Goal: Communication & Community: Answer question/provide support

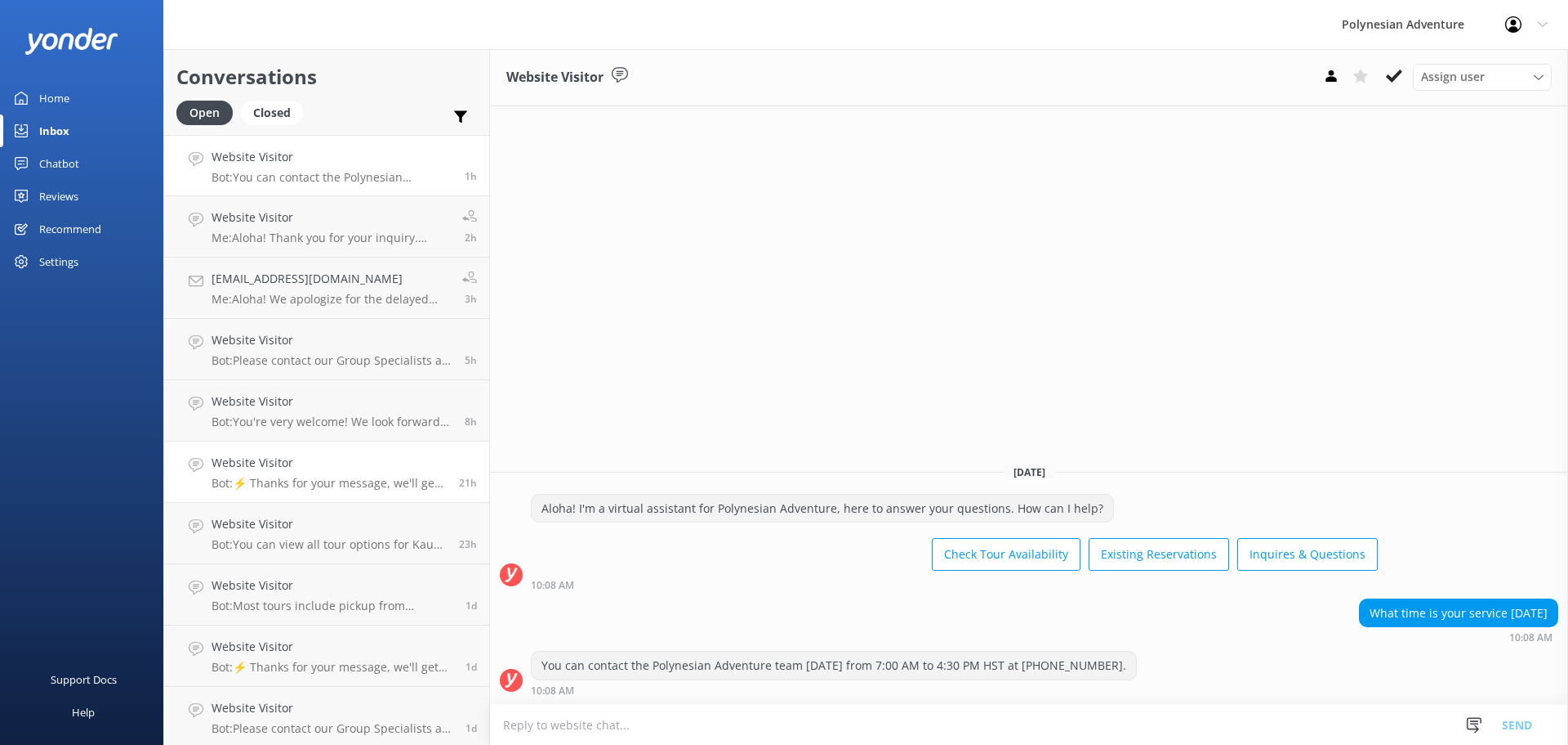
click at [312, 454] on h4 "Website Visitor" at bounding box center [330, 462] width 235 height 18
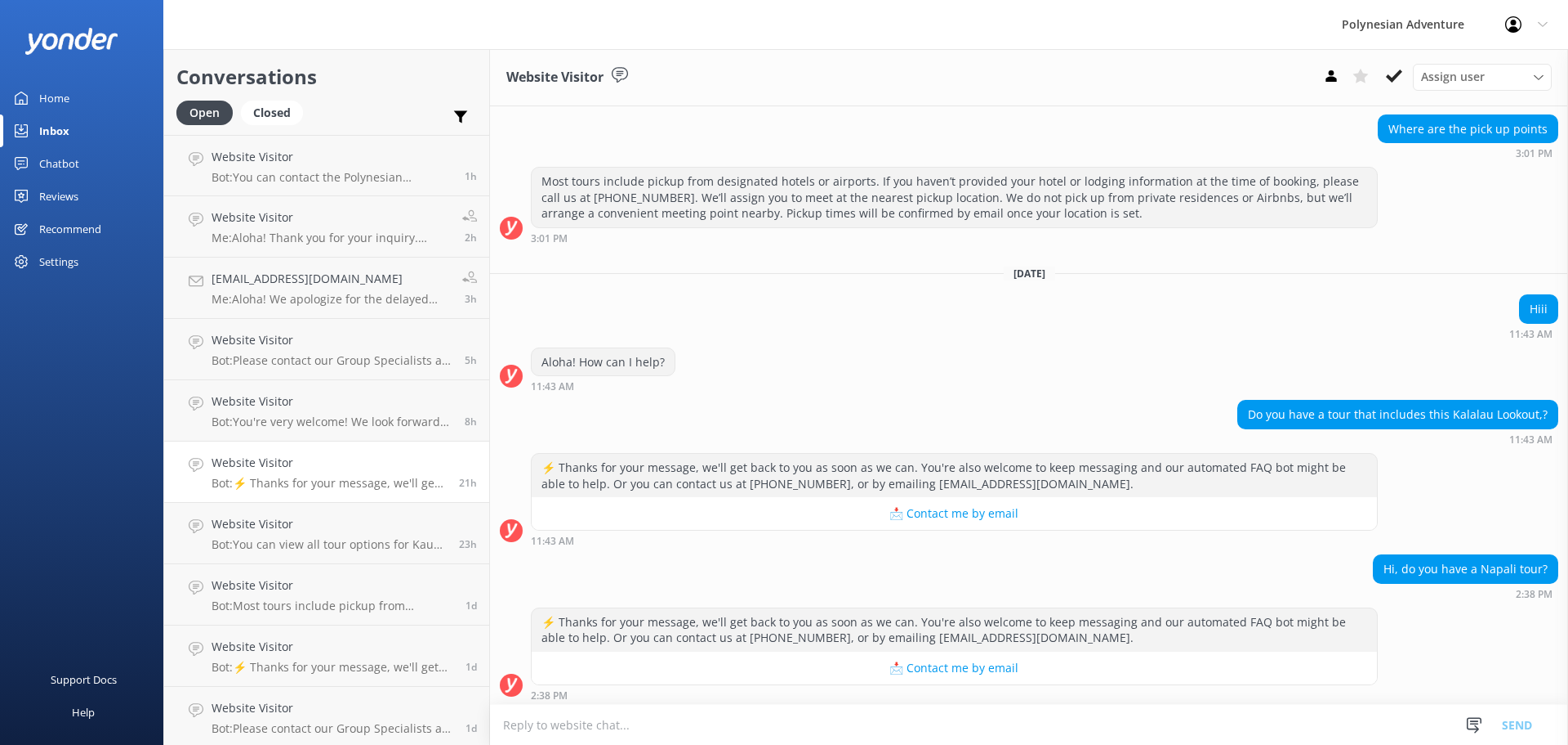
scroll to position [473, 0]
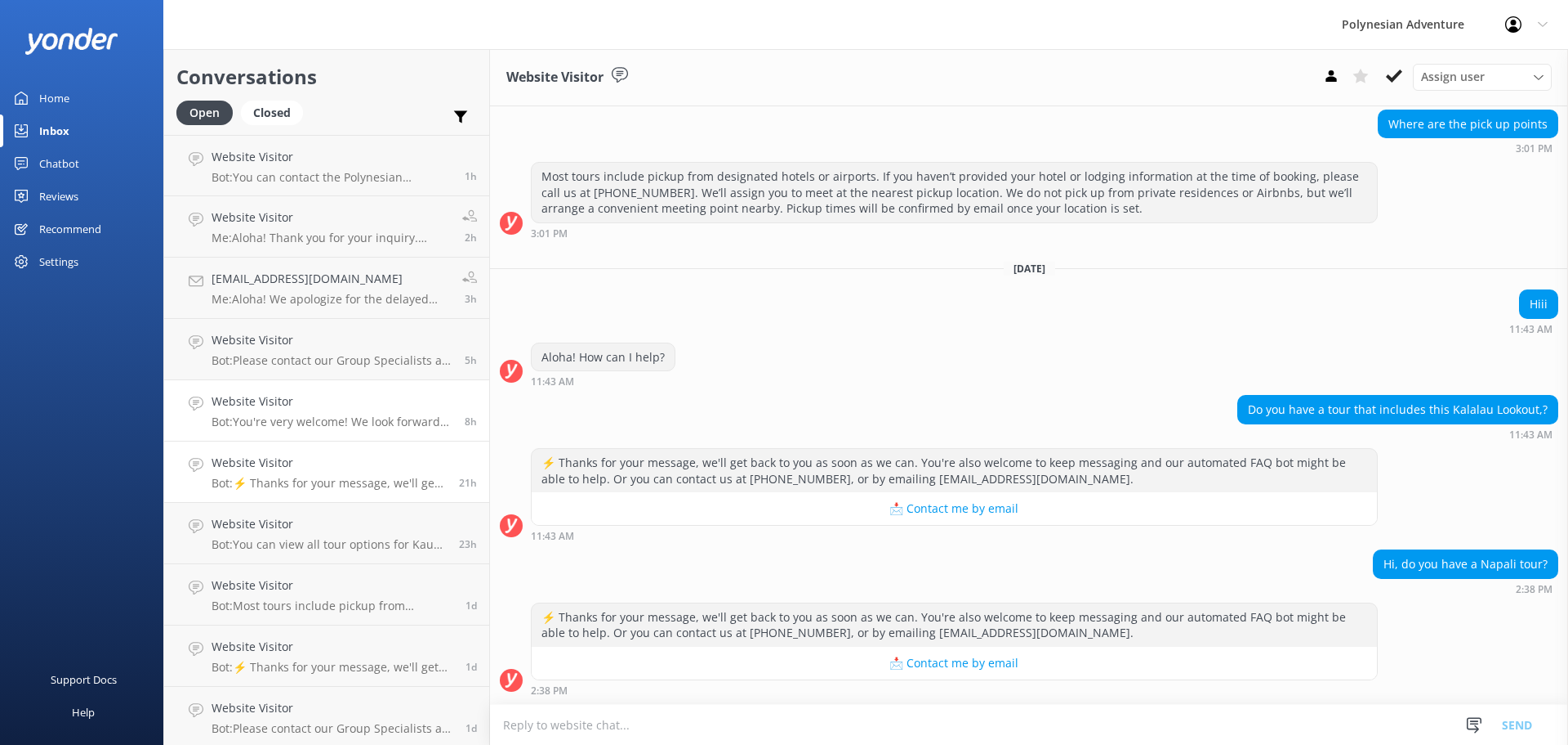
click at [309, 419] on p "Bot: You're very welcome! We look forward to seeing you on a Polynesian Adventu…" at bounding box center [332, 421] width 241 height 15
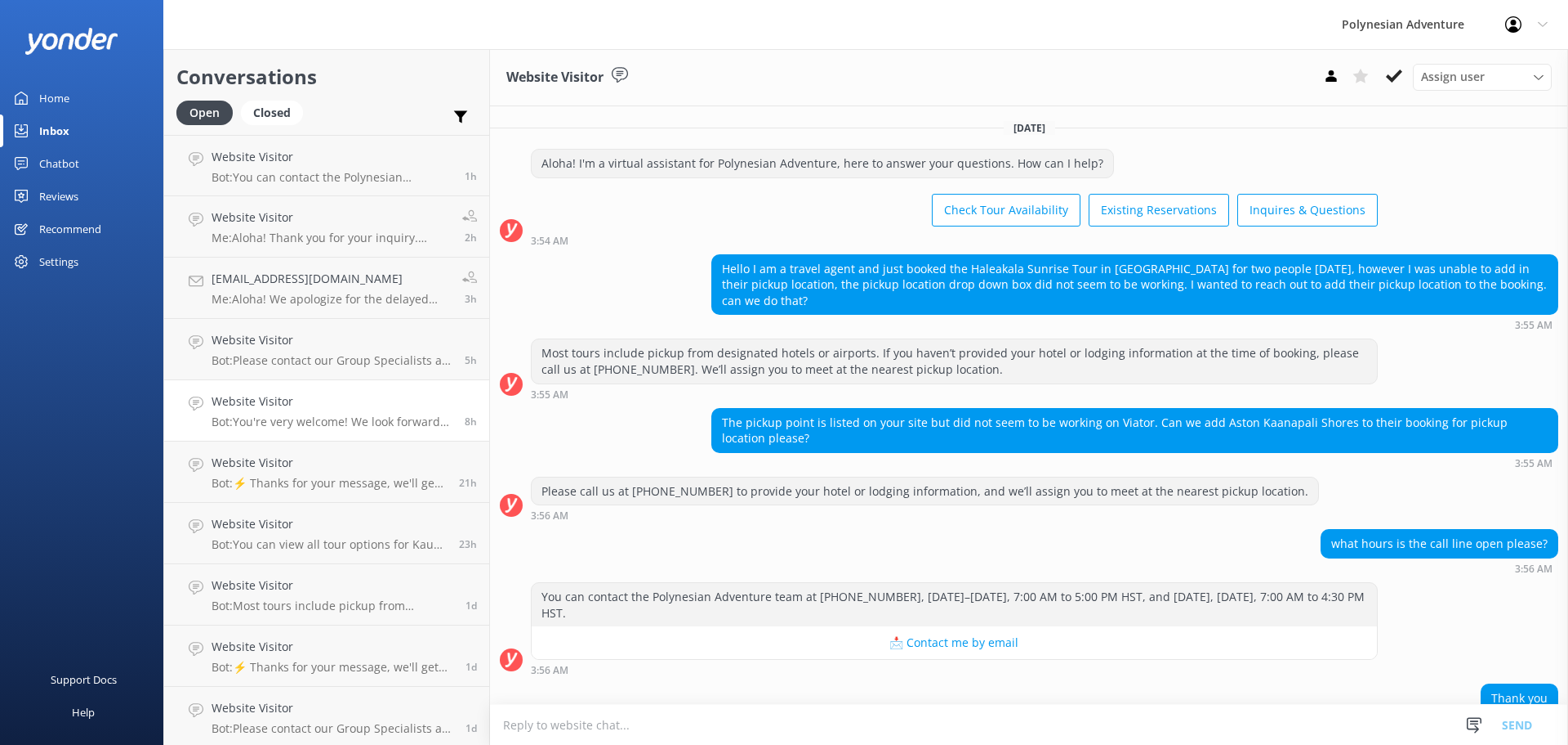
scroll to position [85, 0]
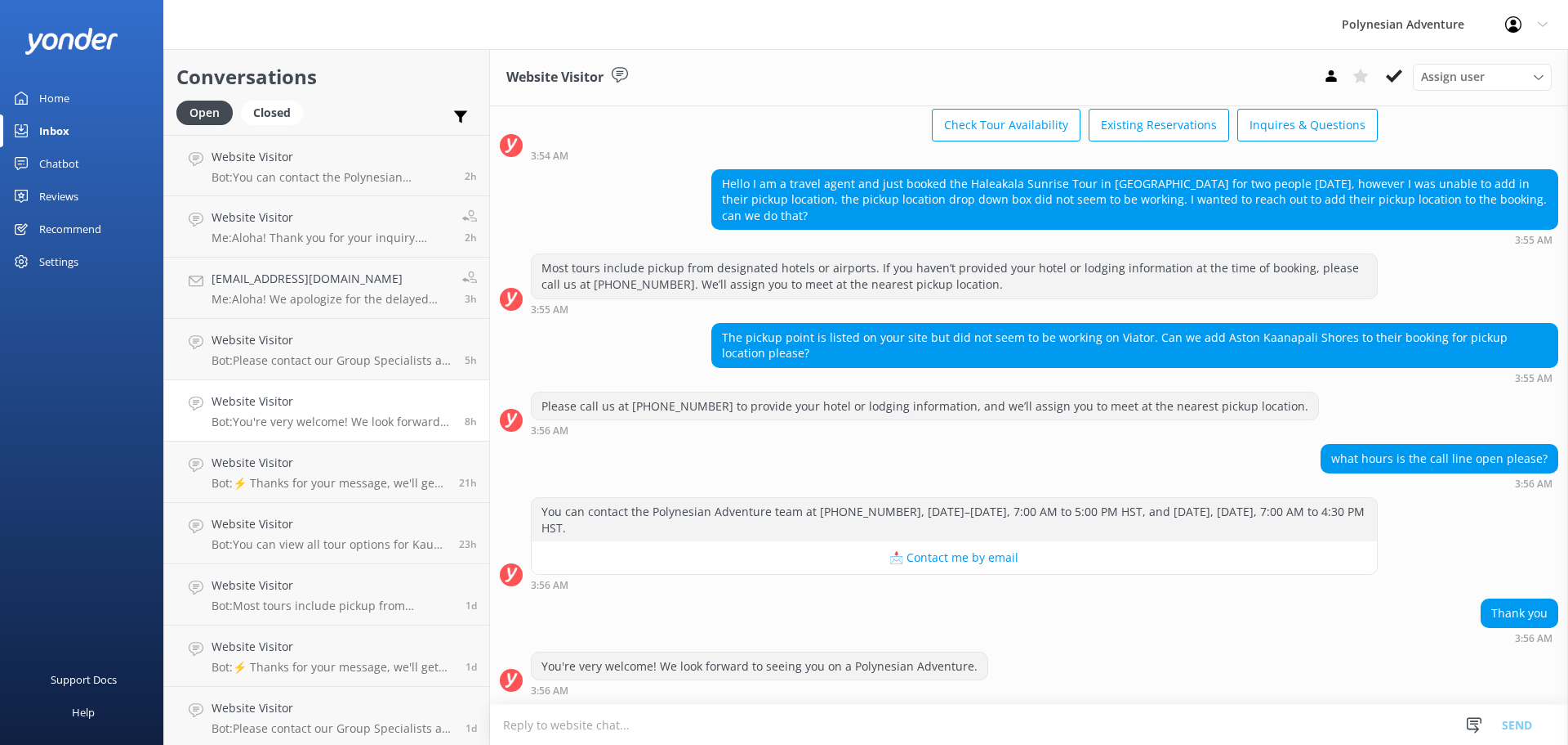
click at [678, 722] on textarea at bounding box center [1028, 724] width 1078 height 40
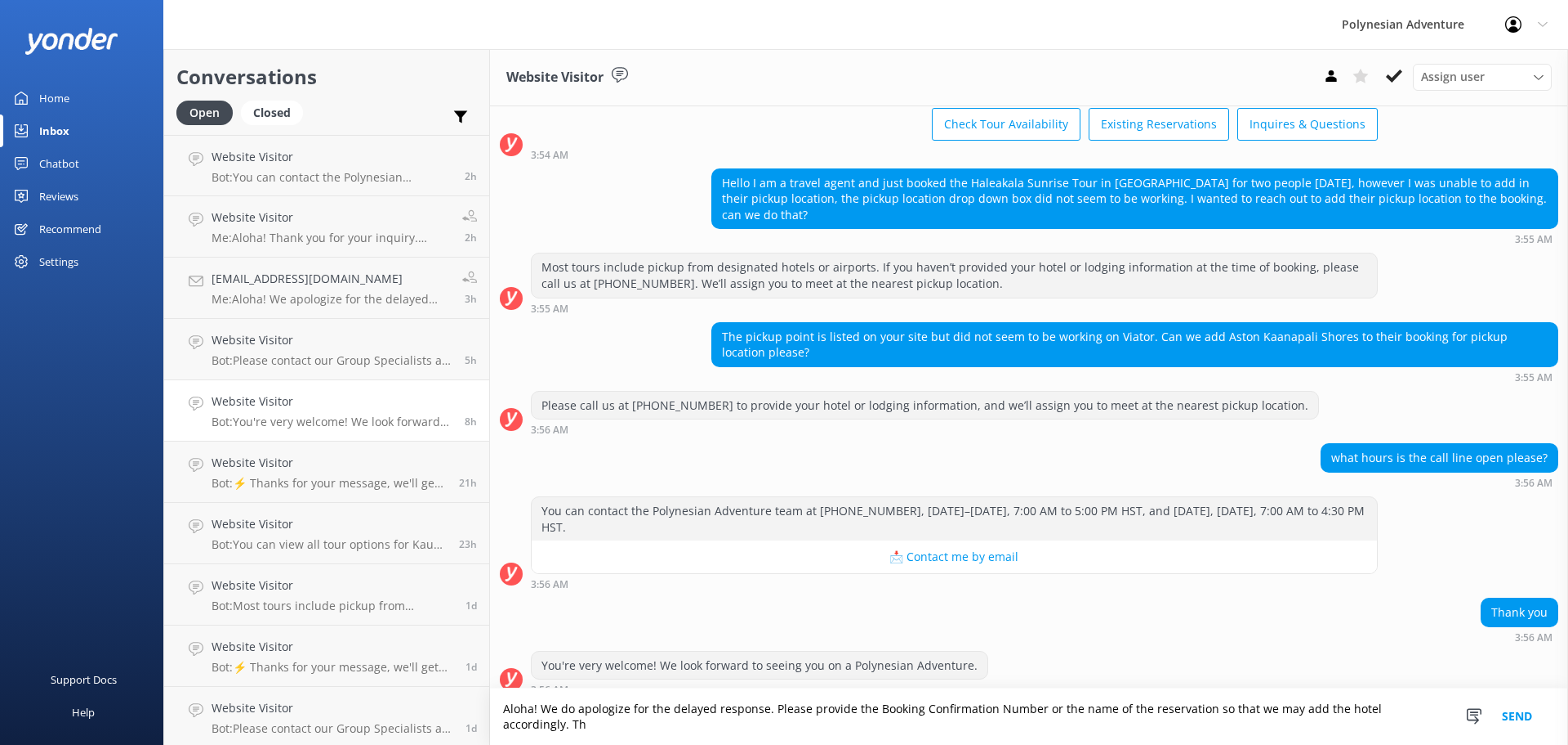
scroll to position [101, 0]
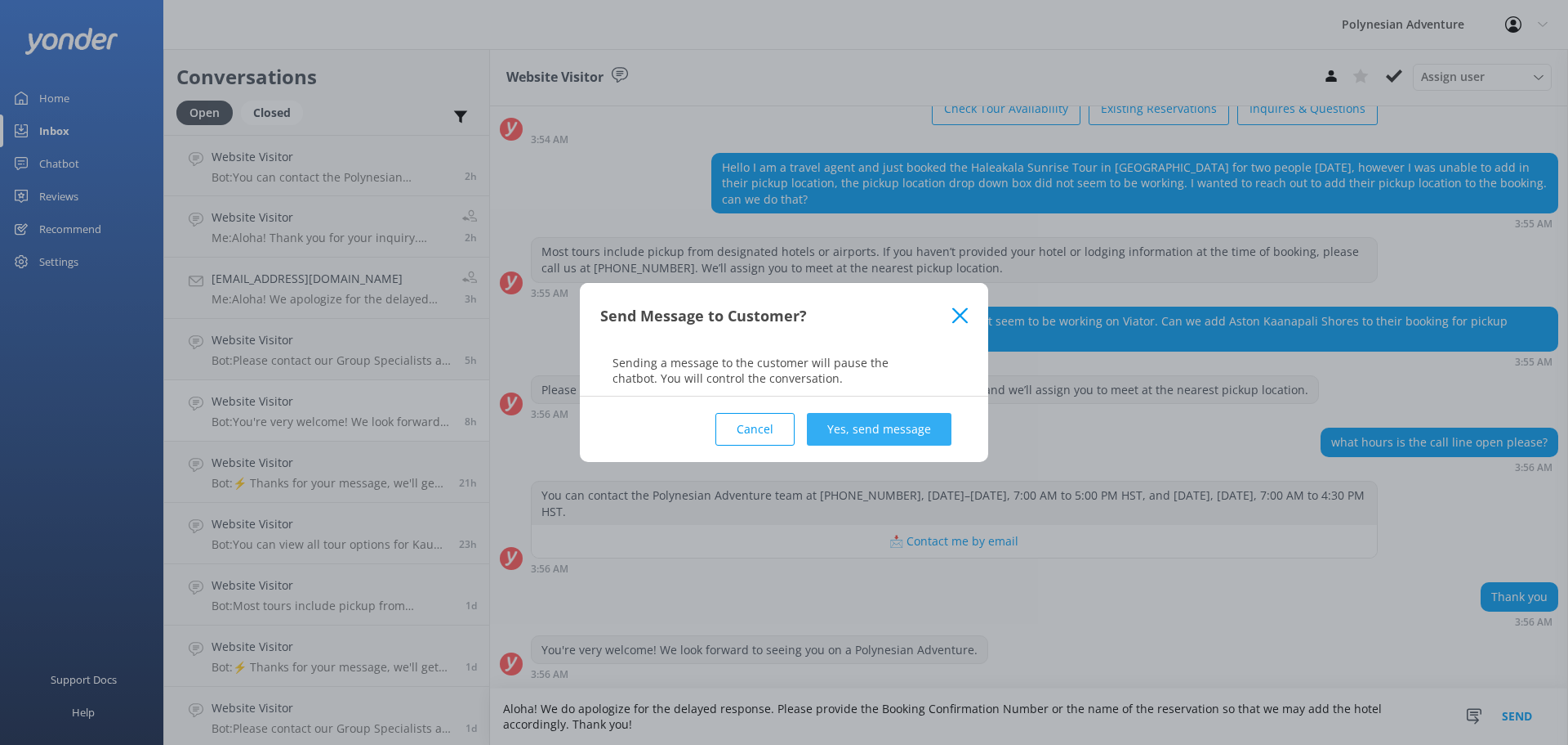
type textarea "Aloha! We do apologize for the delayed response. Please provide the Booking Con…"
click at [863, 417] on button "Yes, send message" at bounding box center [879, 429] width 145 height 33
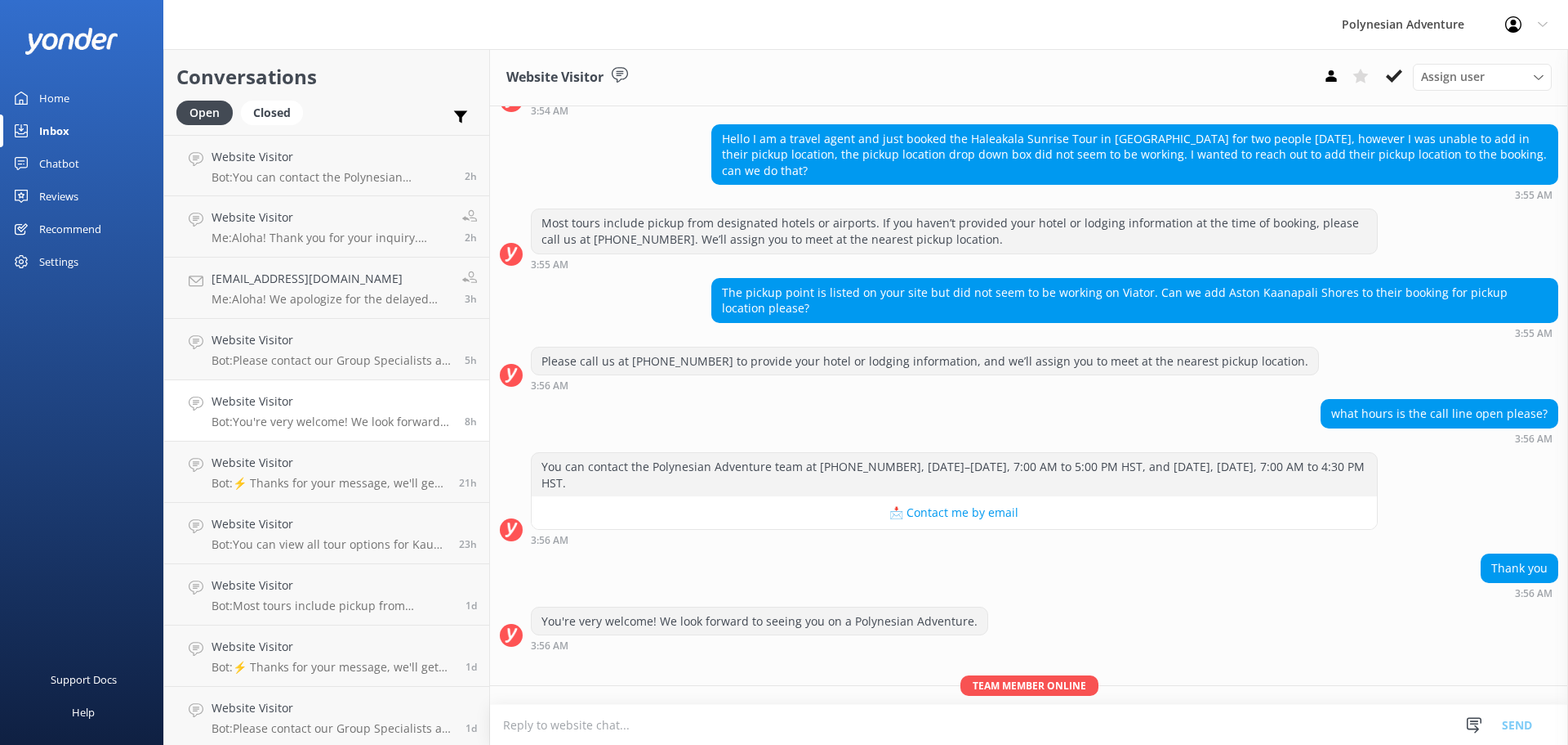
scroll to position [207, 0]
